Goal: Task Accomplishment & Management: Complete application form

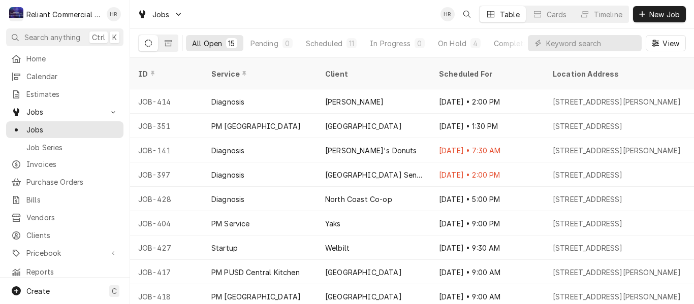
click at [656, 13] on span "New Job" at bounding box center [664, 14] width 35 height 11
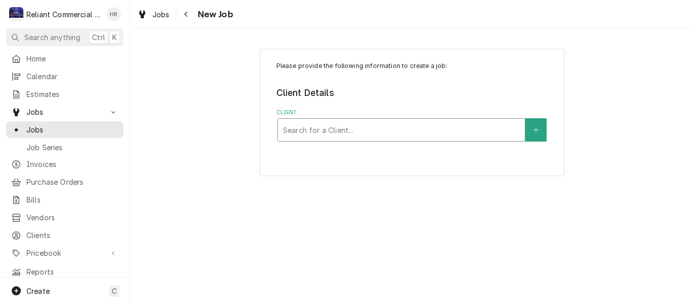
click at [387, 137] on div "Client" at bounding box center [401, 130] width 237 height 18
type input "ready"
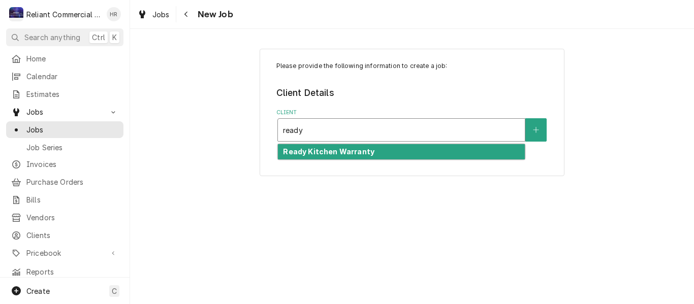
click at [369, 155] on strong "Ready Kitchen Warranty" at bounding box center [328, 151] width 91 height 9
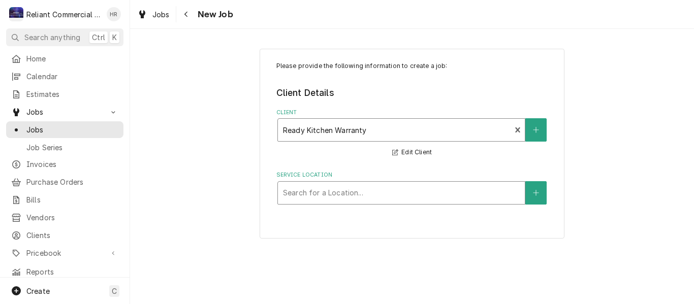
click at [361, 192] on div "Service Location" at bounding box center [401, 193] width 237 height 18
click at [541, 190] on button "Service Location" at bounding box center [535, 192] width 21 height 23
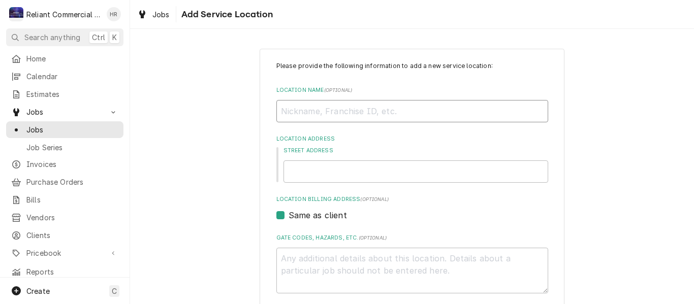
click at [351, 112] on input "Location Name ( optional )" at bounding box center [412, 111] width 272 height 22
click at [316, 109] on input "Location Name ( optional )" at bounding box center [412, 111] width 272 height 22
paste input "Chico Natural Foods Co-op"
type textarea "x"
type input "Chico Natural Foods Co-op"
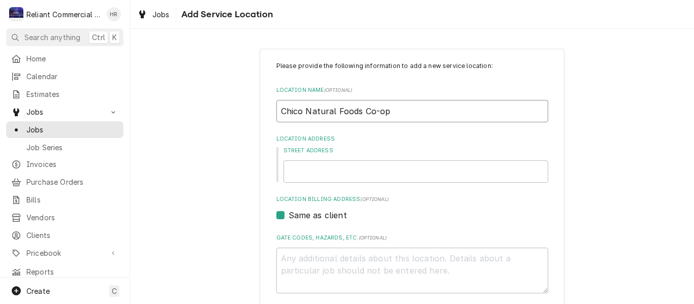
type textarea "x"
type input "Chico Natural Foods Co-op"
click at [330, 175] on input "Street Address" at bounding box center [416, 172] width 265 height 22
type textarea "x"
type input "8"
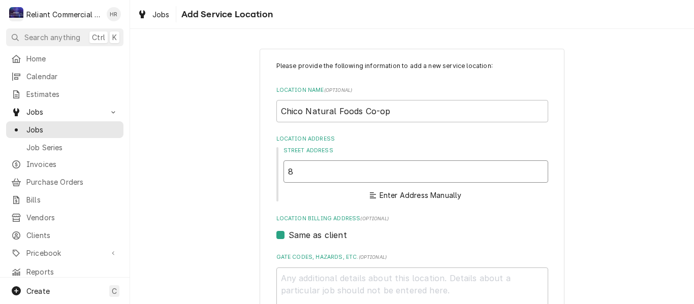
type textarea "x"
type input "81"
type textarea "x"
type input "818"
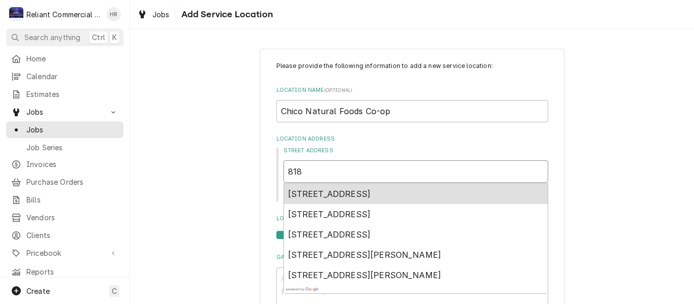
type textarea "x"
type input "818"
type textarea "x"
type input "818 M"
type textarea "x"
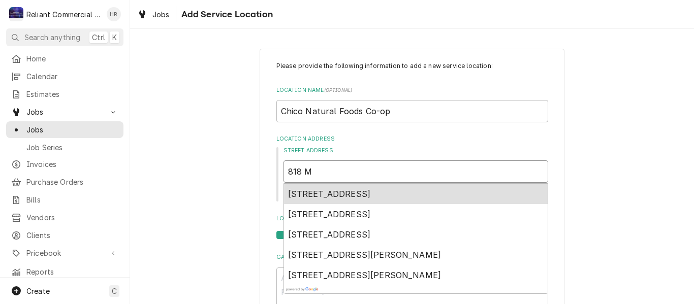
type input "818 Ma"
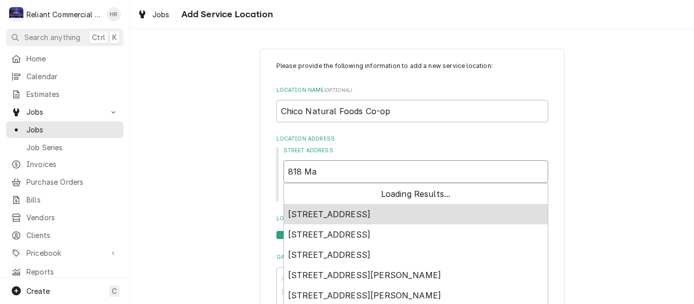
type textarea "x"
type input "818 Mai"
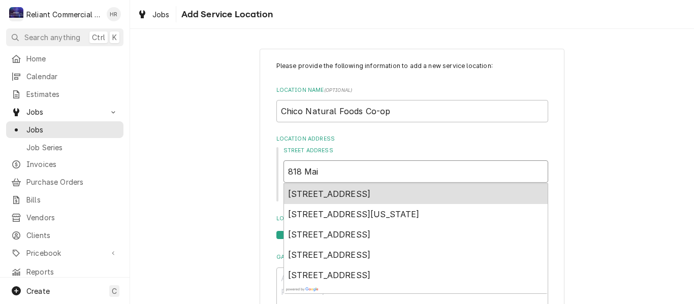
type textarea "x"
type input "818 Main"
type textarea "x"
type input "818 Main"
type textarea "x"
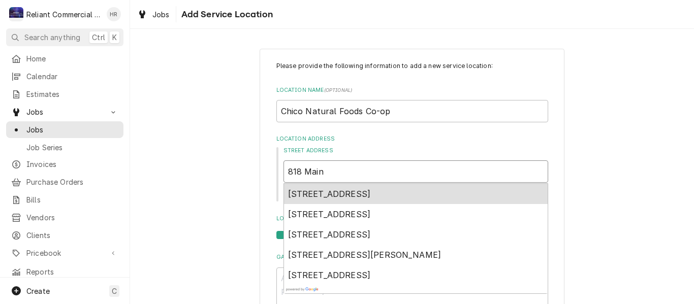
type input "818 Main S"
type textarea "x"
type input "818 Main St"
type textarea "x"
type input "818 Main St"
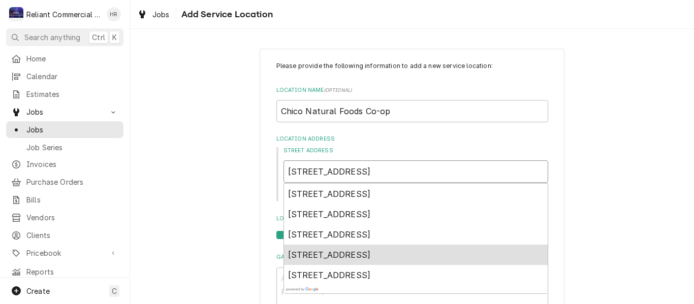
click at [356, 254] on span "818 Main St, Chico, CA, USA" at bounding box center [329, 255] width 83 height 10
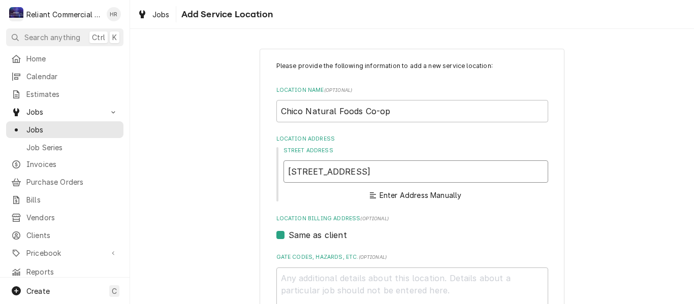
type textarea "x"
type input "818 Main St"
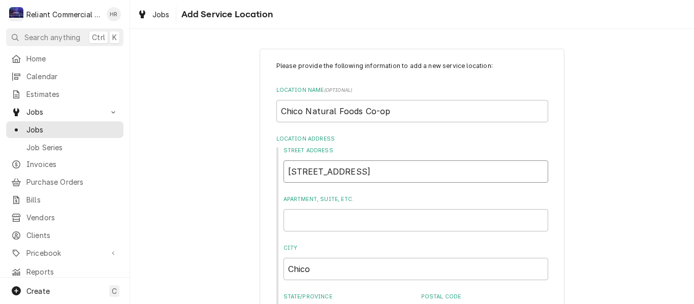
type textarea "x"
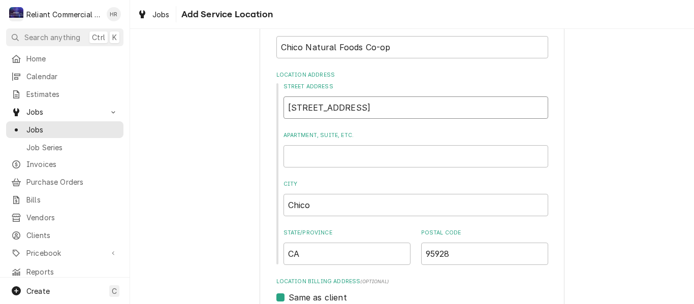
scroll to position [152, 0]
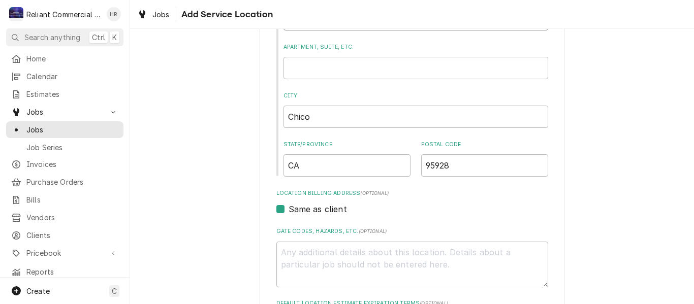
type input "818 Main St"
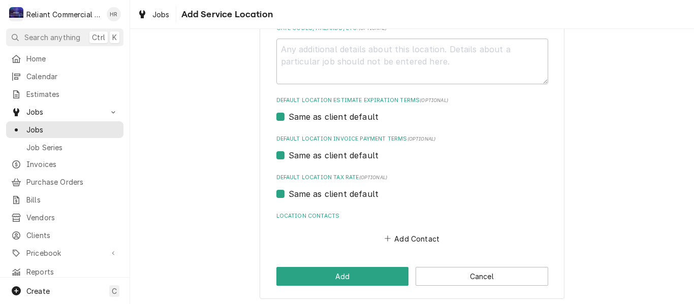
scroll to position [359, 0]
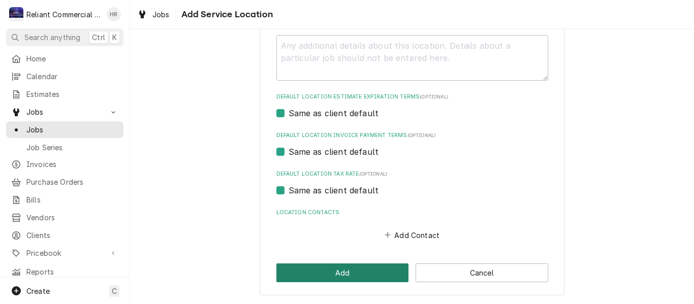
click at [368, 271] on button "Add" at bounding box center [342, 273] width 133 height 19
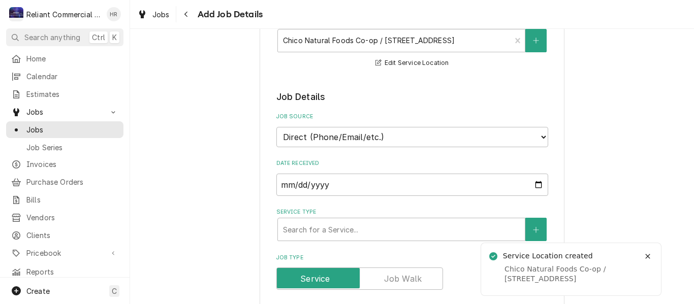
scroll to position [254, 0]
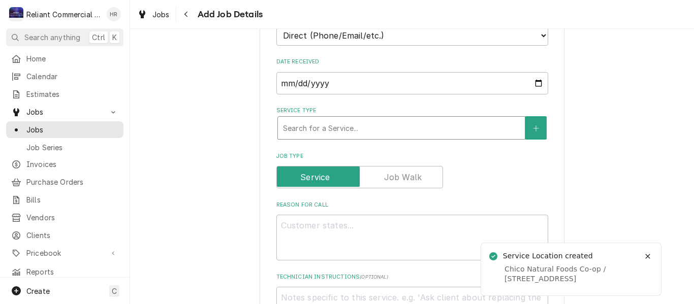
click at [363, 128] on div "Service Type" at bounding box center [401, 128] width 237 height 18
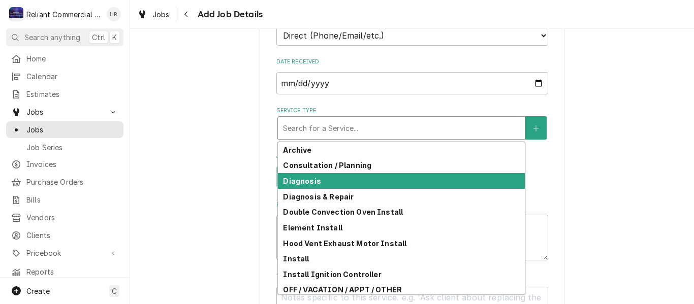
click at [326, 183] on div "Diagnosis" at bounding box center [401, 181] width 247 height 16
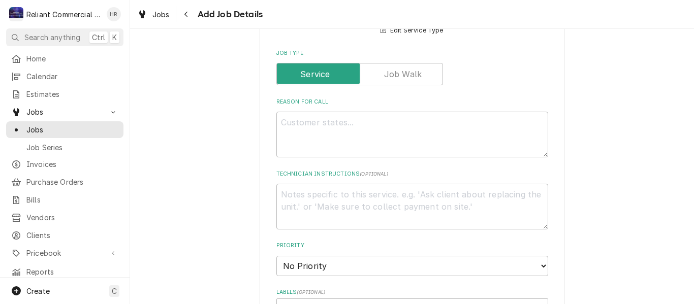
scroll to position [407, 0]
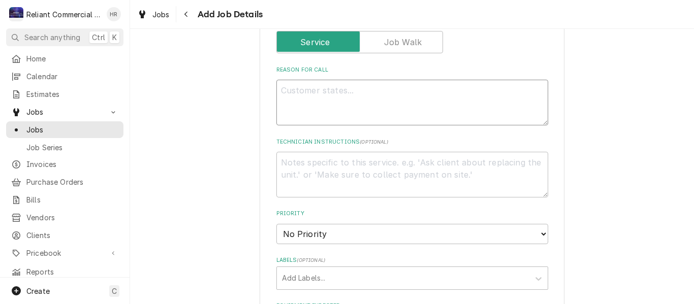
click at [352, 112] on textarea "Reason For Call" at bounding box center [412, 103] width 272 height 46
click at [368, 106] on textarea "Reason For Call" at bounding box center [412, 103] width 272 height 46
paste textarea "The unit is blocking up with ice and then unable to cool the display area withi…"
type textarea "x"
type textarea "The unit is blocking up with ice and then unable to cool the display area withi…"
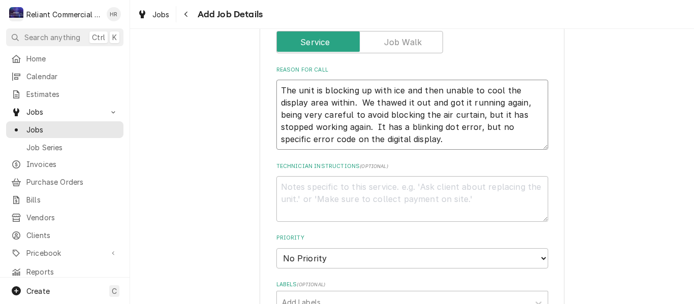
type textarea "x"
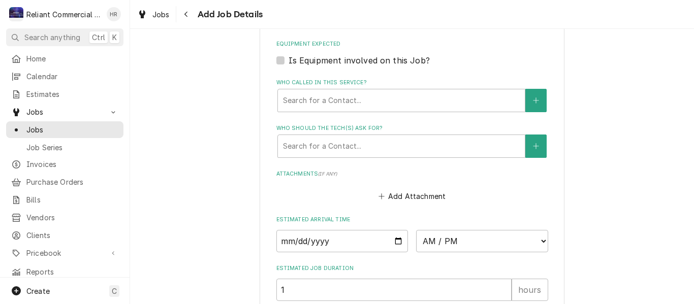
scroll to position [711, 0]
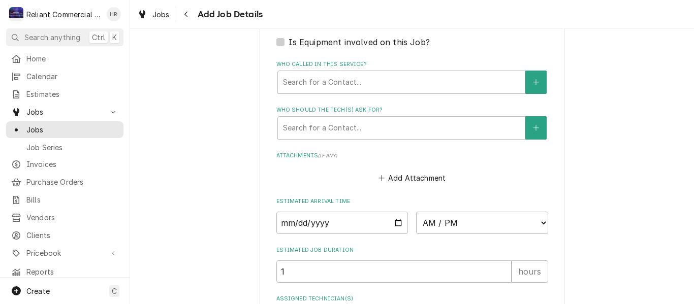
type textarea "The unit is blocking up with ice and then unable to cool the display area withi…"
click at [289, 43] on label "Is Equipment involved on this Job?" at bounding box center [359, 42] width 141 height 12
click at [289, 43] on input "Equipment Expected" at bounding box center [425, 47] width 272 height 22
checkbox input "true"
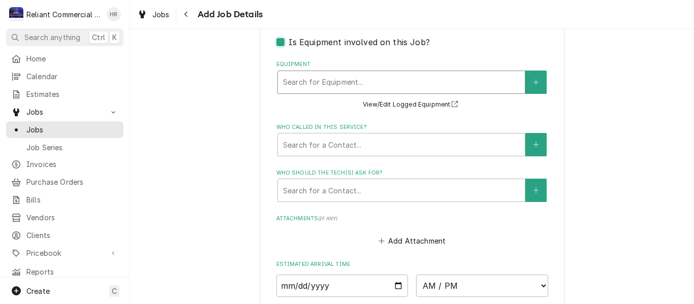
type textarea "x"
click at [399, 76] on div "Equipment" at bounding box center [401, 82] width 237 height 18
click at [503, 74] on div "Equipment" at bounding box center [401, 82] width 237 height 18
click at [533, 79] on icon "Create New Equipment" at bounding box center [536, 82] width 6 height 7
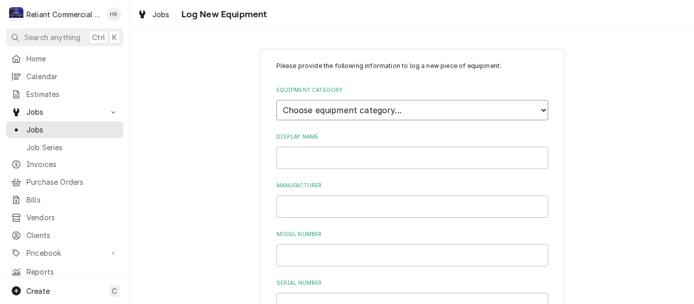
click at [419, 107] on select "Choose equipment category... Cooking Equipment Fryers Ovens and Ranges Concessi…" at bounding box center [412, 110] width 272 height 20
select select "8"
click at [276, 100] on select "Choose equipment category... Cooking Equipment Fryers Ovens and Ranges Concessi…" at bounding box center [412, 110] width 272 height 20
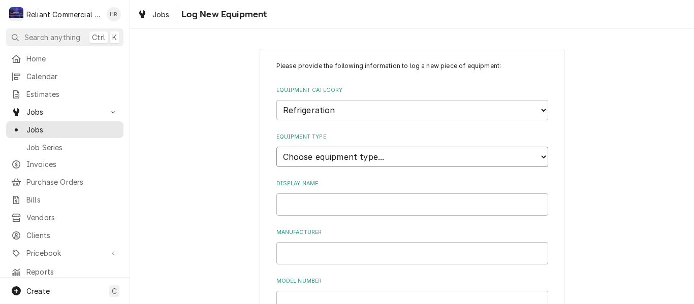
click at [370, 156] on select "Choose equipment type... Bar Refrigeration Blast Chiller Chef Base Freezer Chef…" at bounding box center [412, 157] width 272 height 20
select select "72"
click at [276, 147] on select "Choose equipment type... Bar Refrigeration Blast Chiller Chef Base Freezer Chef…" at bounding box center [412, 157] width 272 height 20
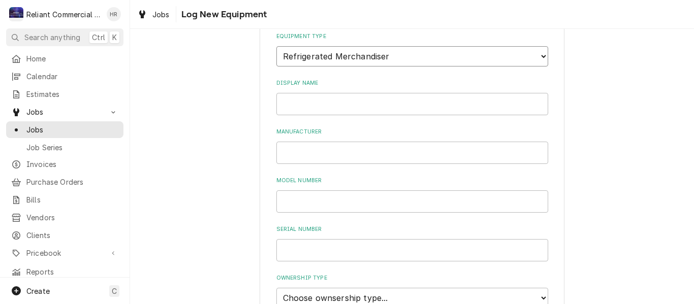
scroll to position [102, 0]
click at [337, 105] on input "Display Name" at bounding box center [412, 103] width 272 height 22
click at [342, 104] on input "Display Name" at bounding box center [412, 103] width 272 height 22
paste input "Avantco HAC-51-B"
type input "Avantco HAC-51-B"
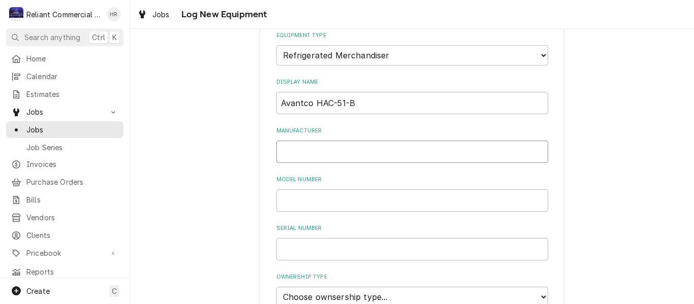
click at [307, 152] on input "Manufacturer" at bounding box center [412, 152] width 272 height 22
paste input "Avantco HAC-51-B"
type input "Avantco"
click at [316, 192] on input "Model Number" at bounding box center [412, 201] width 272 height 22
click at [387, 204] on input "Model Number" at bounding box center [412, 201] width 272 height 22
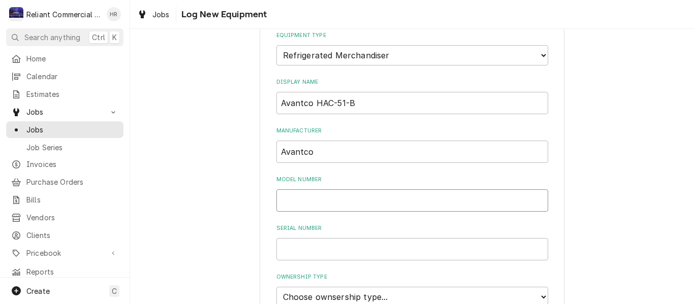
paste input "193HAC51B"
type input "193HAC51B"
click at [402, 250] on input "Serial Number" at bounding box center [412, 249] width 272 height 22
paste input "1561909010036"
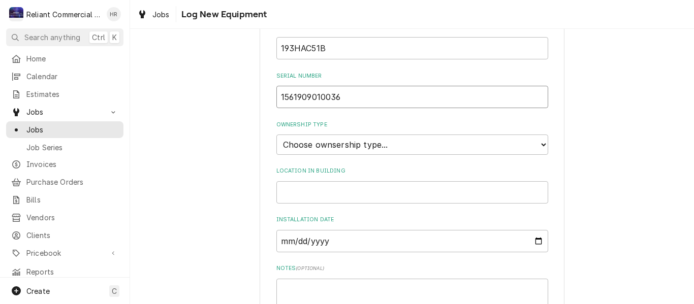
type input "1561909010036"
click at [382, 141] on select "Choose ownsership type... Unknown Owned Leased Rented" at bounding box center [412, 145] width 272 height 20
select select "1"
click at [276, 135] on select "Choose ownsership type... Unknown Owned Leased Rented" at bounding box center [412, 145] width 272 height 20
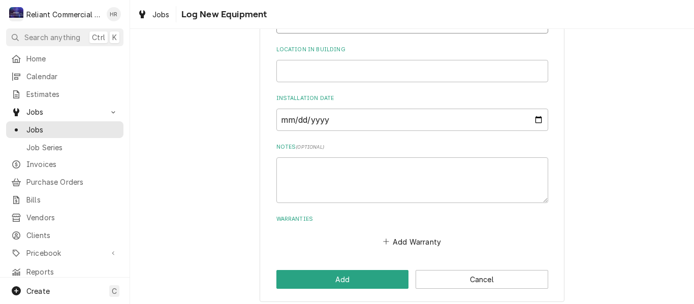
scroll to position [382, 0]
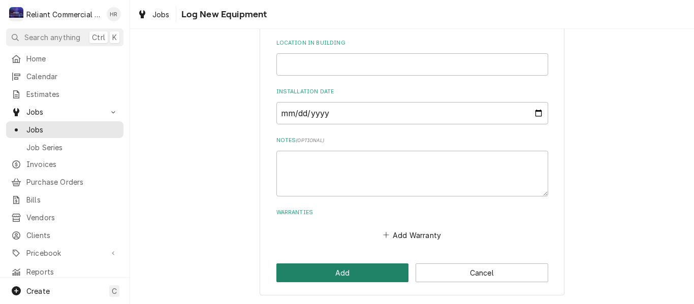
click at [346, 275] on button "Add" at bounding box center [342, 273] width 133 height 19
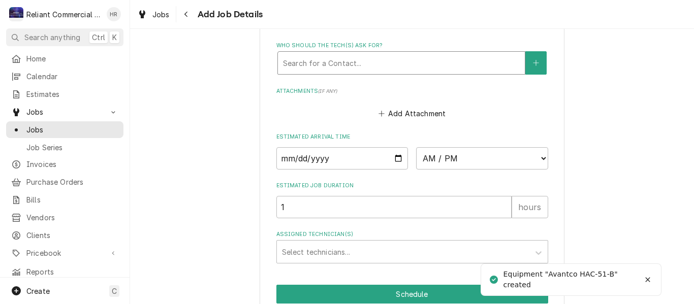
scroll to position [899, 0]
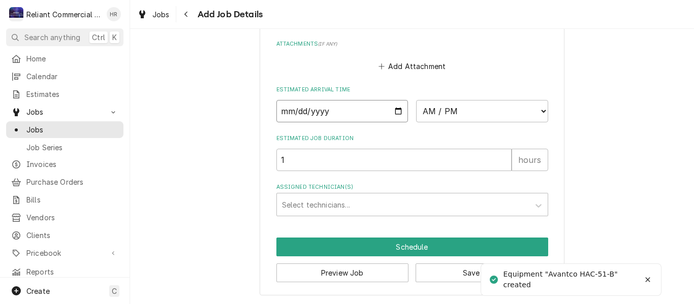
click at [393, 109] on input "Date" at bounding box center [342, 111] width 132 height 22
type textarea "x"
type input "2025-10-03"
type textarea "x"
click at [539, 109] on select "AM / PM 6:00 AM 6:15 AM 6:30 AM 6:45 AM 7:00 AM 7:15 AM 7:30 AM 7:45 AM 8:00 AM…" at bounding box center [482, 111] width 132 height 22
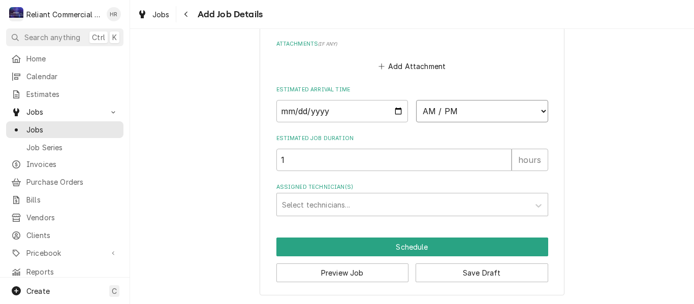
select select "13:30:00"
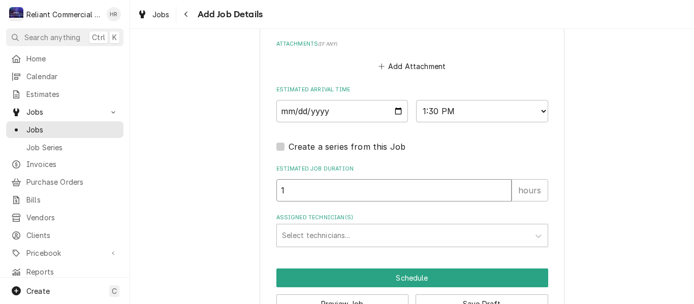
click at [377, 193] on input "1" at bounding box center [393, 190] width 235 height 22
type textarea "x"
type input "2"
type textarea "x"
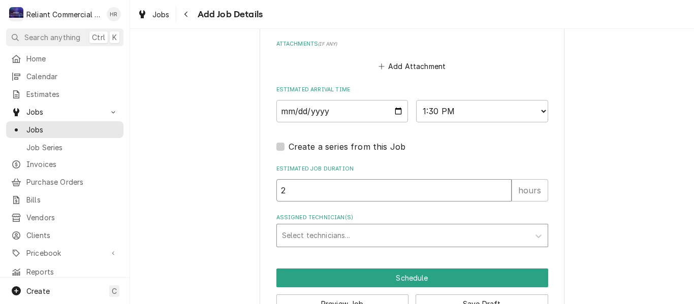
type input "2"
click at [370, 245] on div "Select technicians..." at bounding box center [403, 236] width 253 height 22
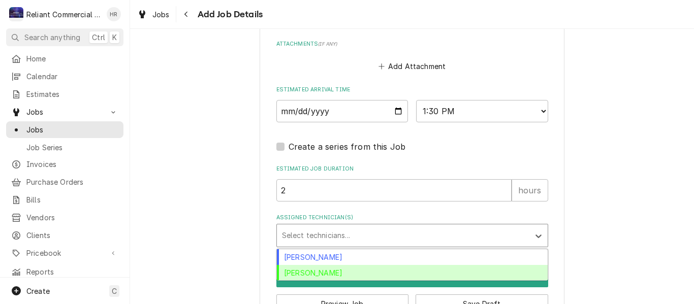
click at [325, 272] on div "Heath Reed" at bounding box center [412, 273] width 271 height 16
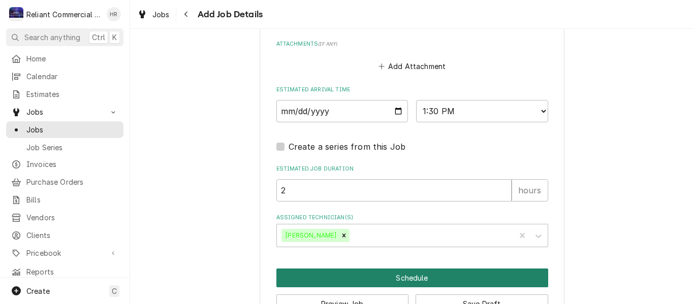
click at [409, 272] on button "Schedule" at bounding box center [412, 278] width 272 height 19
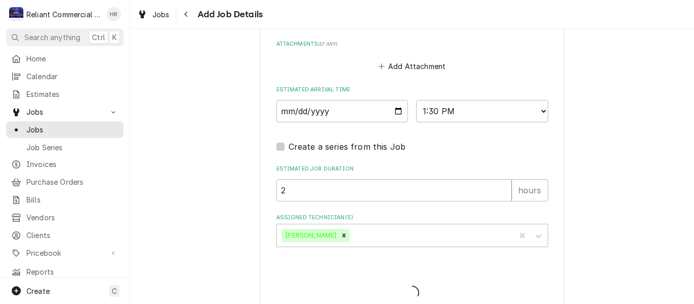
type textarea "x"
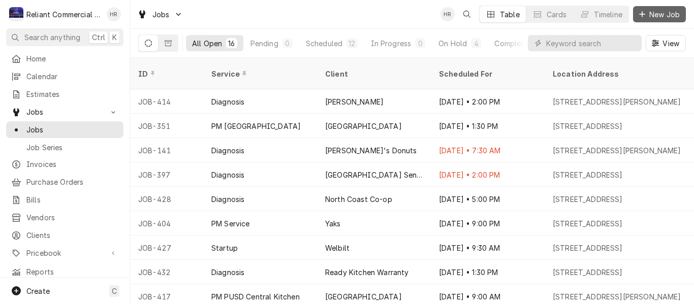
click at [670, 16] on span "New Job" at bounding box center [664, 14] width 35 height 11
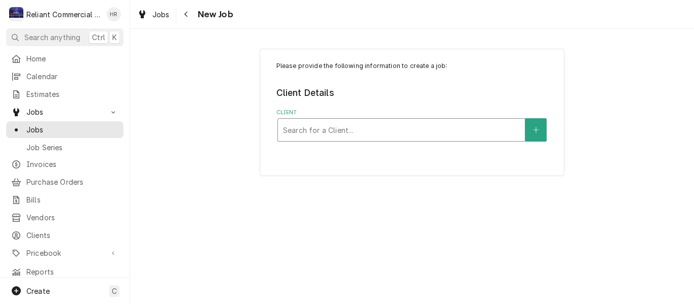
click at [367, 126] on div "Client" at bounding box center [401, 130] width 237 height 18
type input "sos"
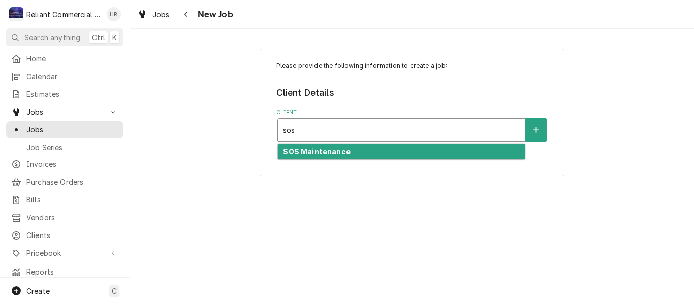
click at [343, 147] on strong "SOS Maintenance" at bounding box center [316, 151] width 67 height 9
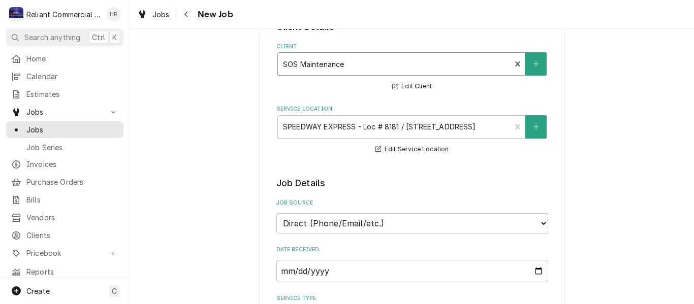
scroll to position [51, 0]
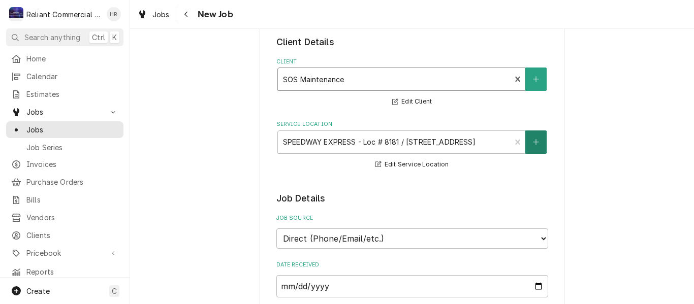
click at [533, 143] on icon "Create New Location" at bounding box center [536, 142] width 6 height 6
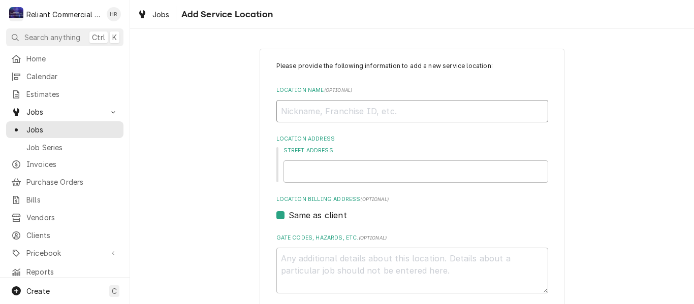
click at [392, 114] on input "Location Name ( optional )" at bounding box center [412, 111] width 272 height 22
type textarea "x"
type input "A"
type textarea "x"
type input "Au"
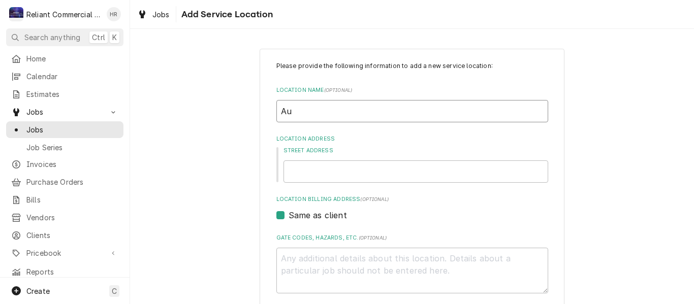
type textarea "x"
type input "Aun"
type textarea "x"
type input "Aunt"
type textarea "x"
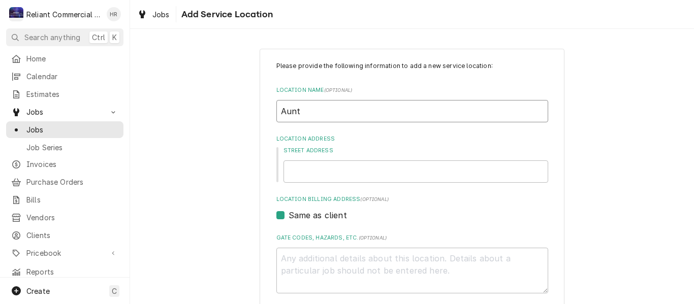
type input "Aunti"
type textarea "x"
type input "Auntie"
type textarea "x"
type input "Auntie"
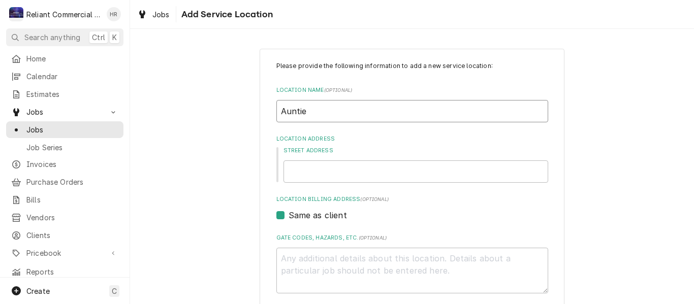
type textarea "x"
type input "Auntie A"
type textarea "x"
type input "Auntie An"
type textarea "x"
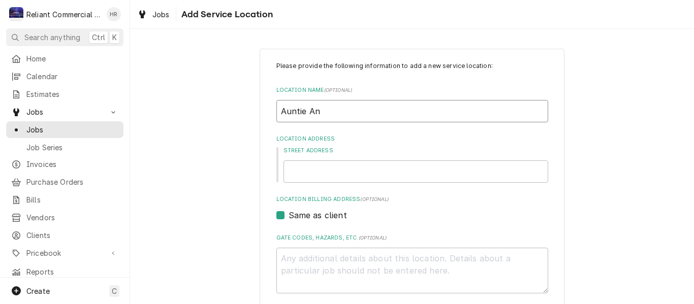
type input "Auntie Ann"
type textarea "x"
type input "Auntie Anne"
type textarea "x"
type input "Auntie Anne'"
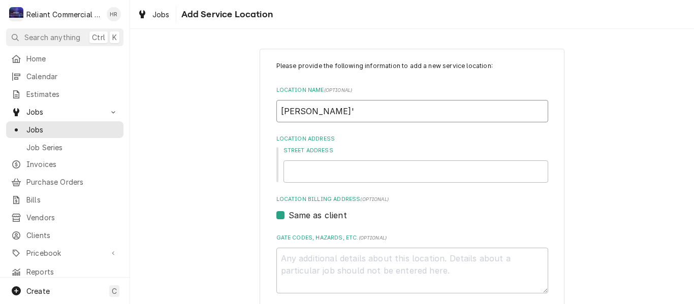
type textarea "x"
type input "Auntie Anne's"
type textarea "x"
type input "Auntie Anne's"
type textarea "x"
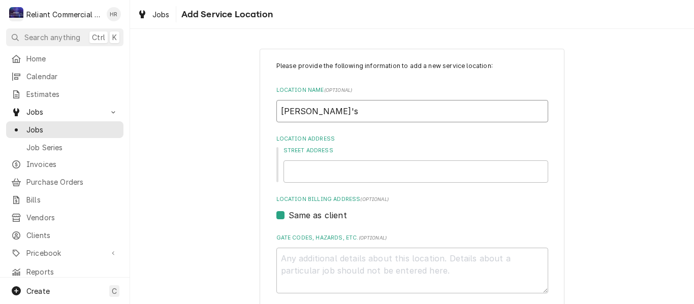
type input "Auntie Anne's C"
type textarea "x"
type input "Auntie Anne's Ch"
type textarea "x"
type input "Auntie Anne's Chi"
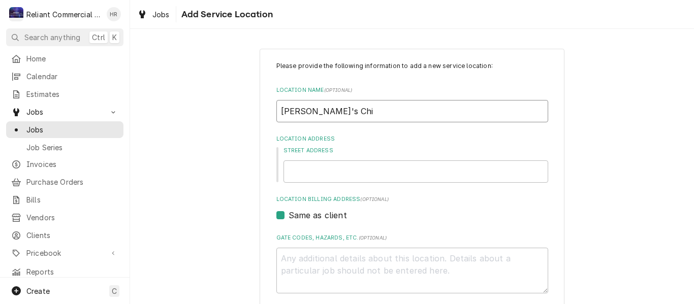
type textarea "x"
type input "Auntie Anne's Chic"
type textarea "x"
type input "Auntie Anne's Chico"
type textarea "x"
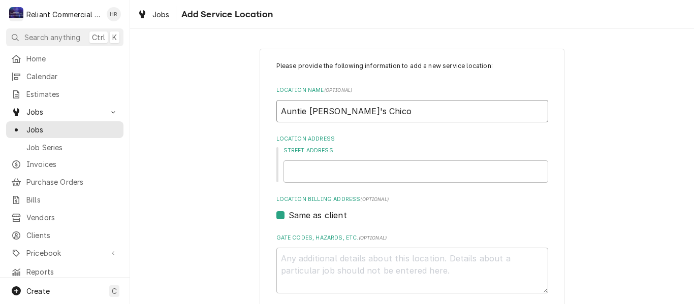
type input "Auntie Anne's Chico"
type textarea "x"
type input "Auntie Anne's Chico #"
type textarea "x"
type input "Auntie Anne's Chico #C"
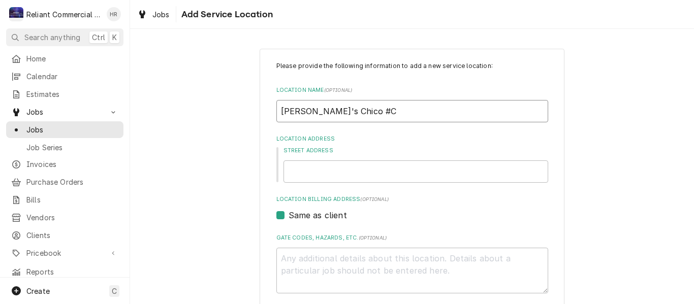
type textarea "x"
type input "Auntie Anne's Chico #CA"
type textarea "x"
type input "Auntie Anne's Chico #CA1"
type textarea "x"
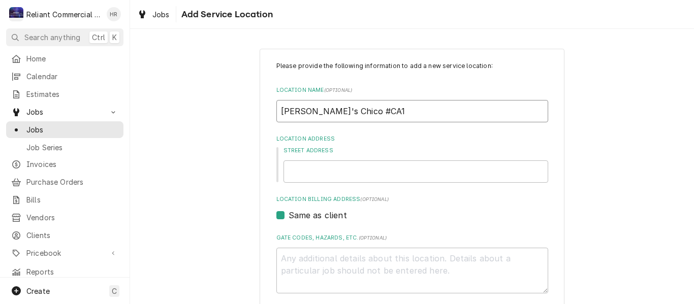
type input "Auntie Anne's Chico #CA17"
type textarea "x"
type input "[PERSON_NAME]'s Chico #CA172"
type textarea "x"
type input "[PERSON_NAME]'s Chico #CA172"
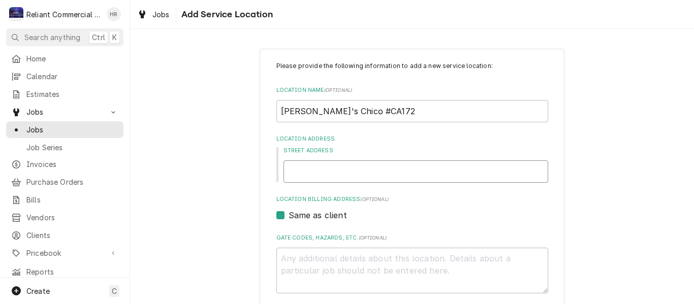
click at [363, 172] on input "Street Address" at bounding box center [416, 172] width 265 height 22
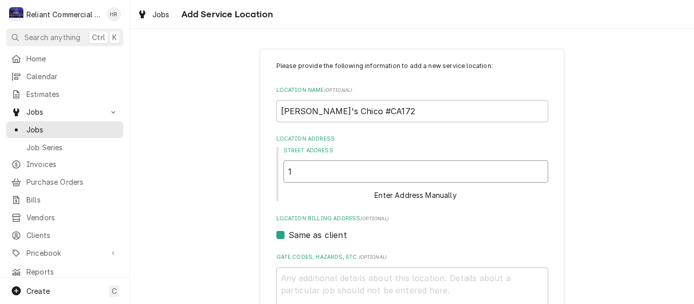
type textarea "x"
type input "1"
type textarea "x"
type input "19"
type textarea "x"
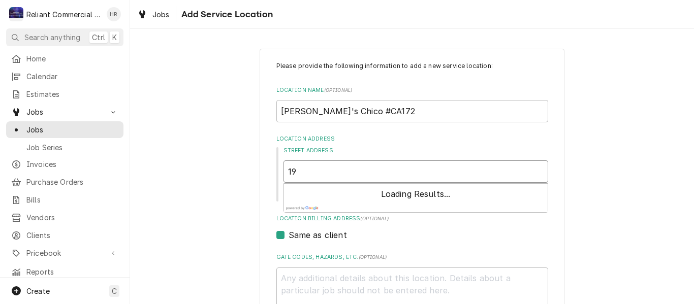
type input "195"
type textarea "x"
type input "1950"
type textarea "x"
type input "1950"
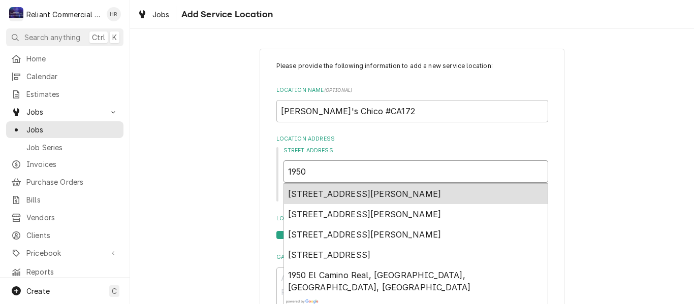
type textarea "x"
type input "1950 E"
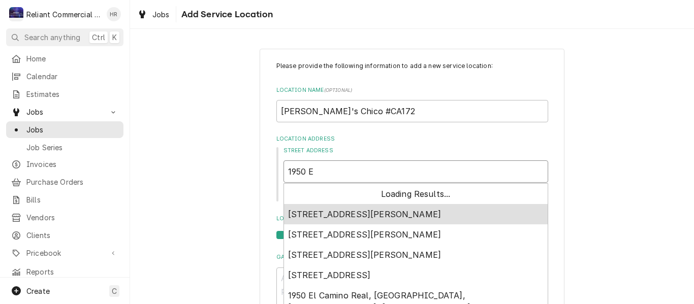
type textarea "x"
type input "1950 Ea"
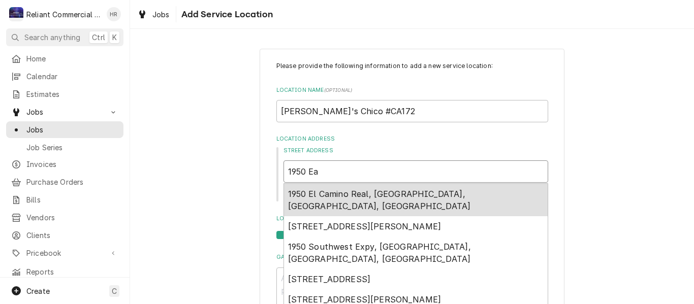
type textarea "x"
type input "1950 Eas"
type textarea "x"
type input "1950 East"
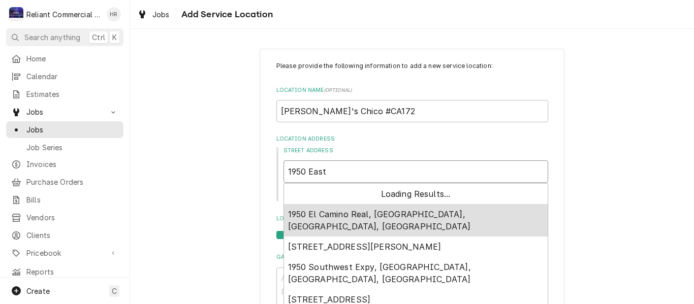
type textarea "x"
type input "1950 East"
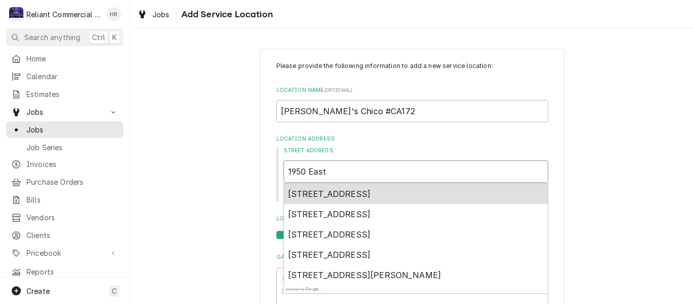
type textarea "x"
type input "1950 East 2"
type textarea "x"
type input "1950 East 20"
type textarea "x"
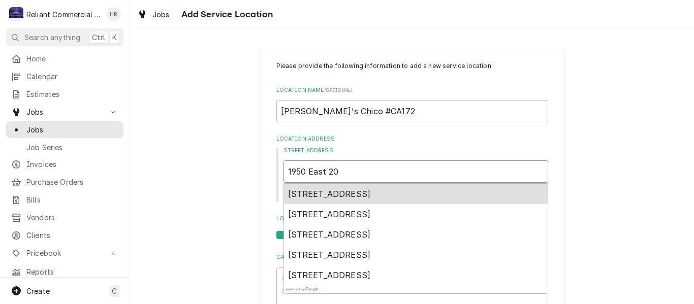
type input "1950 East 20t"
type textarea "x"
type input "1950 East 20th"
click at [348, 194] on span "1950 East 20th Street, Chico, CA, USA" at bounding box center [329, 194] width 83 height 10
type textarea "x"
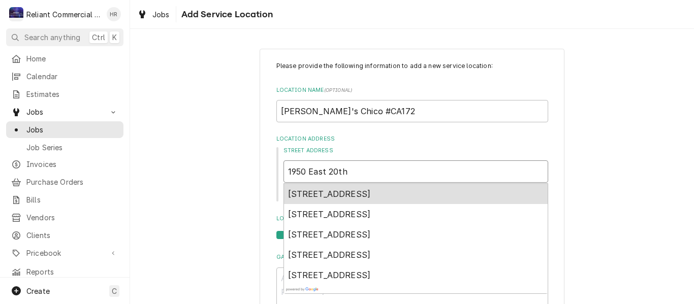
type input "1950 E 20th St"
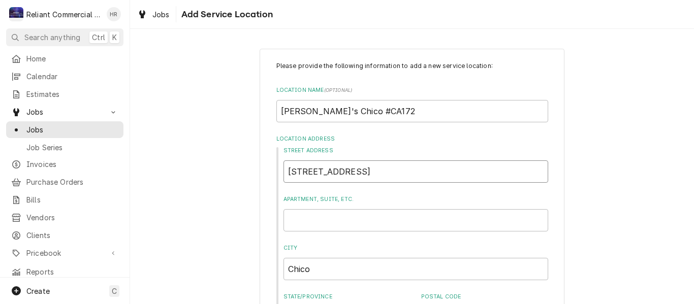
type textarea "x"
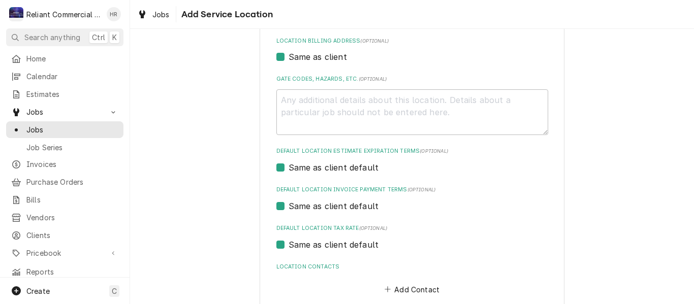
scroll to position [359, 0]
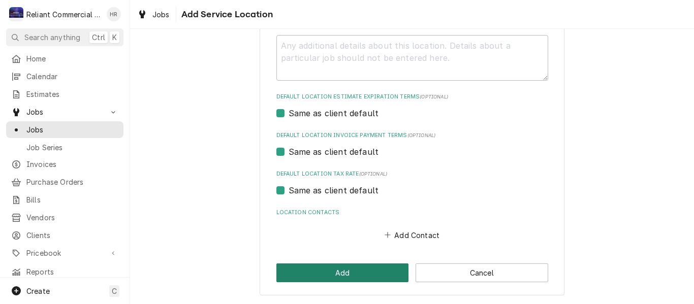
type input "1950 E 20th St"
click at [336, 271] on button "Add" at bounding box center [342, 273] width 133 height 19
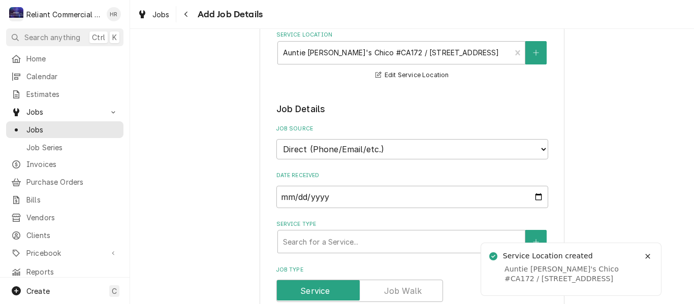
scroll to position [254, 0]
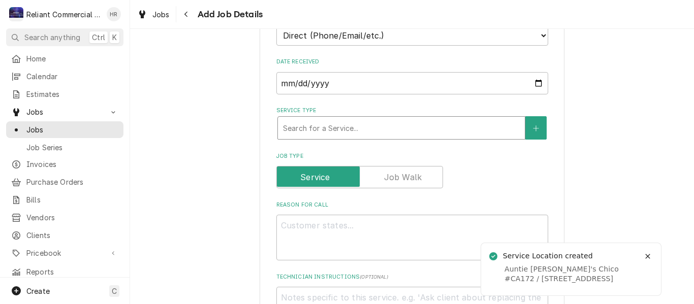
click at [362, 130] on div "Service Type" at bounding box center [401, 128] width 237 height 18
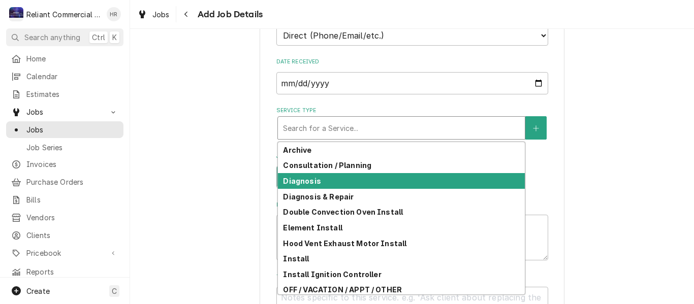
click at [330, 184] on div "Diagnosis" at bounding box center [401, 181] width 247 height 16
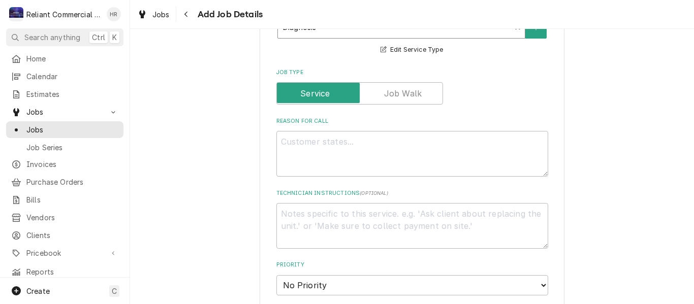
scroll to position [356, 0]
click at [357, 158] on textarea "Reason For Call" at bounding box center [412, 154] width 272 height 46
click at [370, 151] on textarea "Reason For Call" at bounding box center [412, 154] width 272 height 46
paste textarea "We have a pretzel warmer that is not turning on, need quote to repair"
type textarea "x"
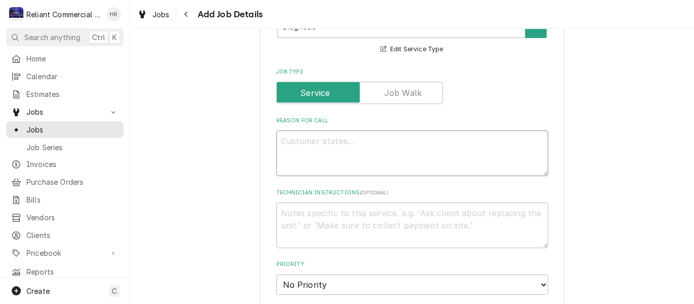
type textarea "We have a pretzel warmer that is not turning on, need quote to repair"
type textarea "x"
type textarea "We have a pretzel warmer that is not turning on, need quote to repai"
type textarea "x"
type textarea "We have a pretzel warmer that is not turning on, need quote to repa"
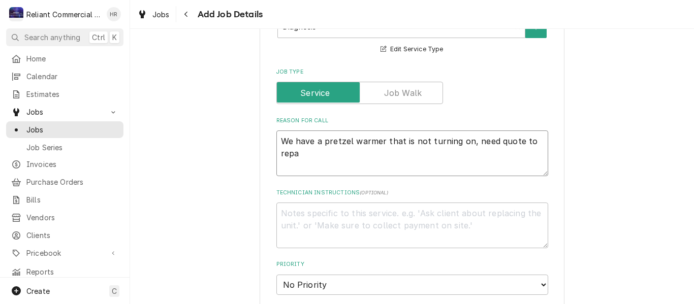
type textarea "x"
type textarea "We have a pretzel warmer that is not turning on, need quote to rep"
type textarea "x"
type textarea "We have a pretzel warmer that is not turning on, need quote to re"
type textarea "x"
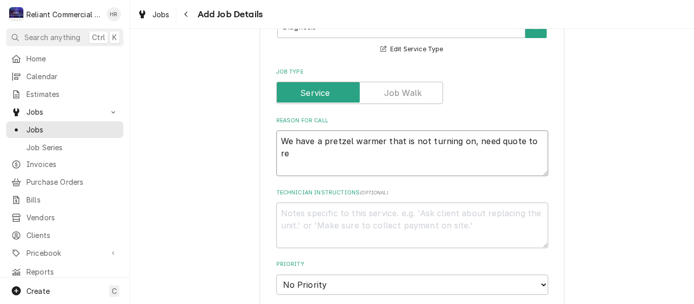
type textarea "We have a pretzel warmer that is not turning on, need quote to r"
type textarea "x"
type textarea "We have a pretzel warmer that is not turning on, need quote to"
type textarea "x"
type textarea "We have a pretzel warmer that is not turning on, need quote to"
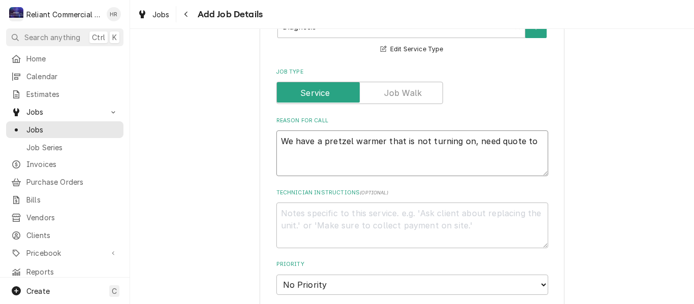
type textarea "x"
type textarea "We have a pretzel warmer that is not turning on, need quote t"
type textarea "x"
type textarea "We have a pretzel warmer that is not turning on, need quote"
type textarea "x"
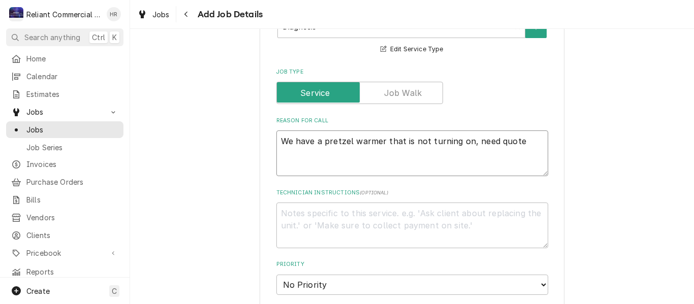
type textarea "We have a pretzel warmer that is not turning on, need quote"
type textarea "x"
type textarea "We have a pretzel warmer that is not turning on, need quot"
type textarea "x"
type textarea "We have a pretzel warmer that is not turning on, need quo"
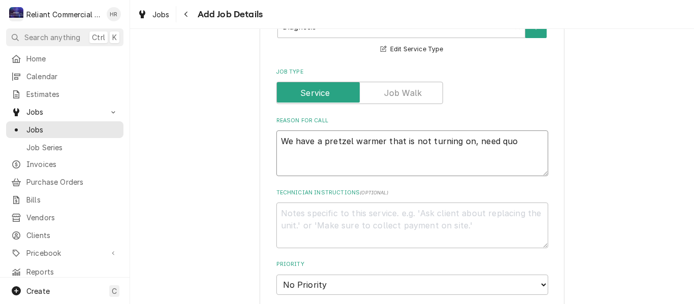
type textarea "x"
type textarea "We have a pretzel warmer that is not turning on, need qu"
type textarea "x"
type textarea "We have a pretzel warmer that is not turning on, need q"
type textarea "x"
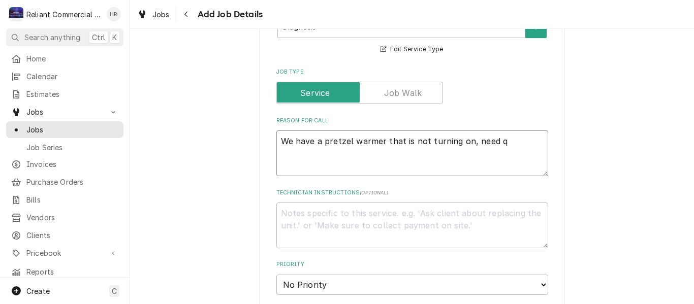
type textarea "We have a pretzel warmer that is not turning on, need"
type textarea "x"
type textarea "We have a pretzel warmer that is not turning on, need"
type textarea "x"
type textarea "We have a pretzel warmer that is not turning on, nee"
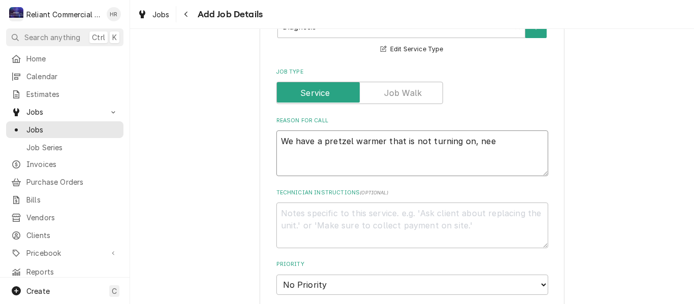
type textarea "x"
type textarea "We have a pretzel warmer that is not turning on, ne"
type textarea "x"
type textarea "We have a pretzel warmer that is not turning on,"
type textarea "x"
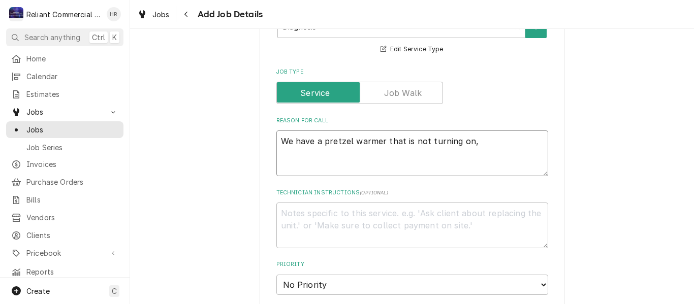
type textarea "We have a pretzel warmer that is not turning on,"
type textarea "x"
type textarea "We have a pretzel warmer that is not turning on"
type textarea "x"
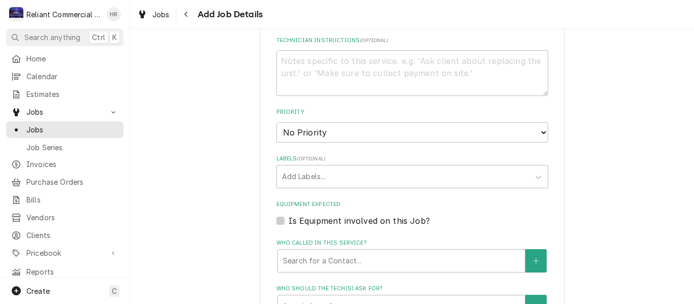
scroll to position [661, 0]
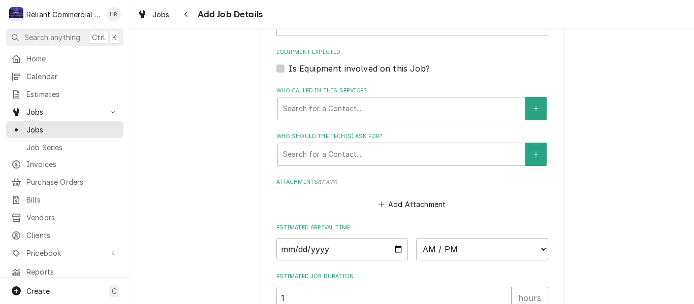
type textarea "We have a pretzel warmer that is not turning on"
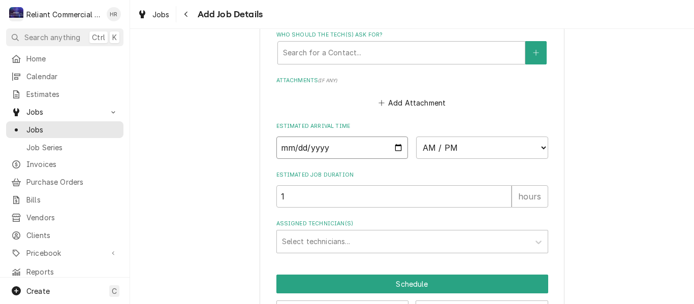
click at [393, 149] on input "Date" at bounding box center [342, 148] width 132 height 22
type input "2025-10-03"
type textarea "x"
click at [539, 148] on select "AM / PM 6:00 AM 6:15 AM 6:30 AM 6:45 AM 7:00 AM 7:15 AM 7:30 AM 7:45 AM 8:00 AM…" at bounding box center [482, 148] width 132 height 22
select select "15:30:00"
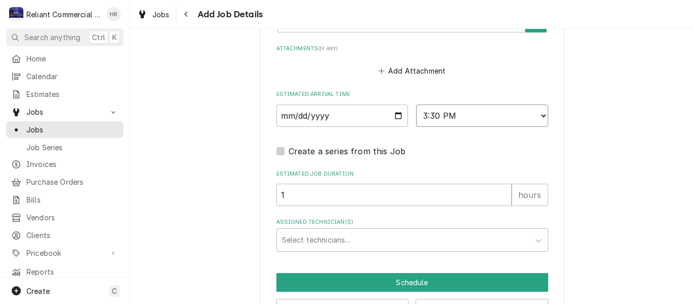
scroll to position [830, 0]
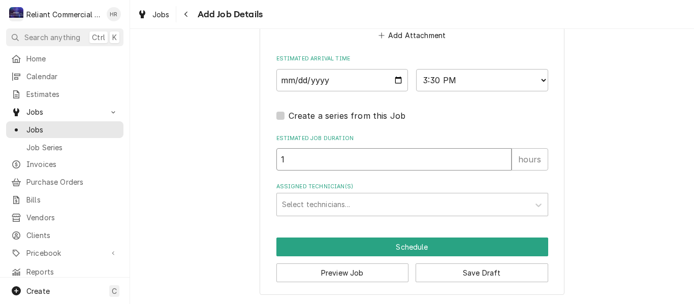
drag, startPoint x: 309, startPoint y: 159, endPoint x: 240, endPoint y: 159, distance: 69.1
type textarea "x"
type input "2"
type textarea "x"
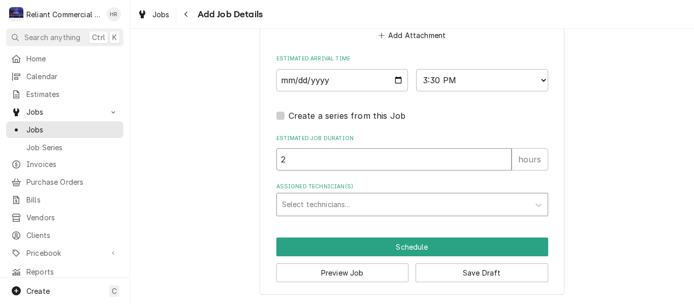
type input "2"
click at [384, 205] on div "Assigned Technician(s)" at bounding box center [403, 205] width 242 height 18
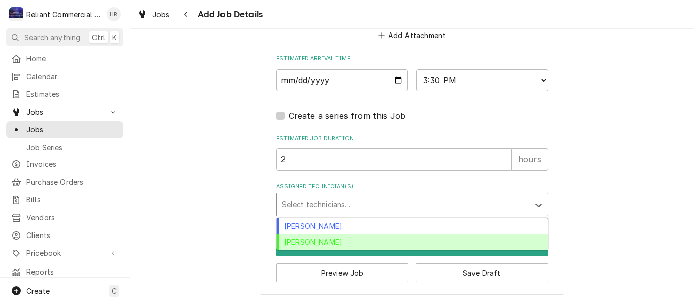
click at [338, 243] on div "Heath Reed" at bounding box center [412, 242] width 271 height 16
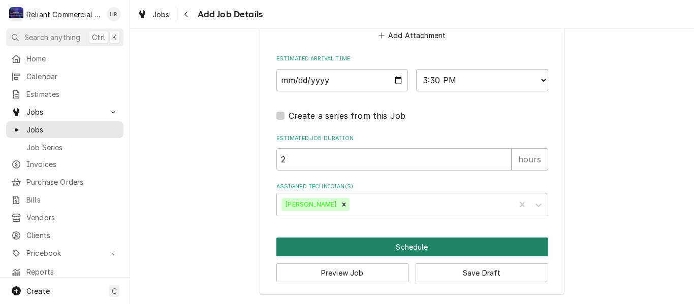
click at [421, 246] on button "Schedule" at bounding box center [412, 247] width 272 height 19
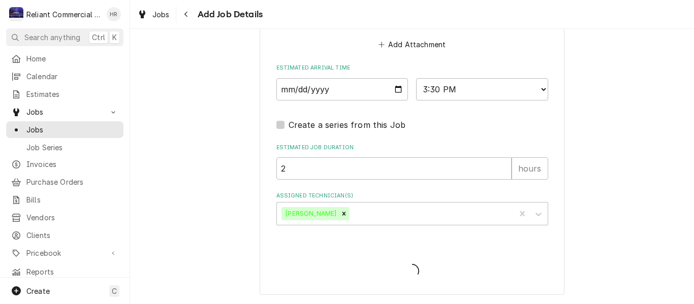
type textarea "x"
